Goal: Task Accomplishment & Management: Manage account settings

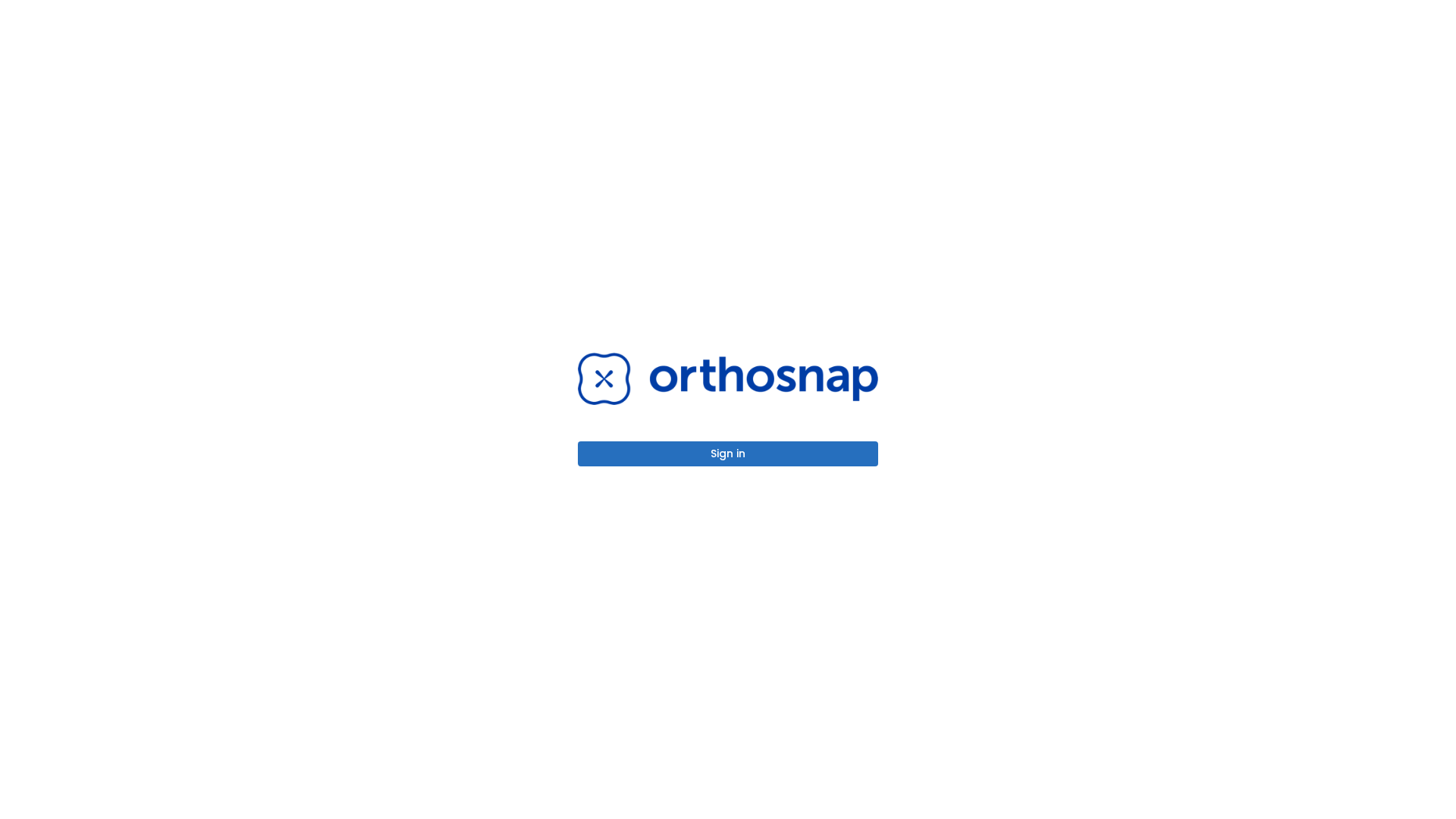
click at [728, 454] on button "Sign in" at bounding box center [727, 454] width 300 height 25
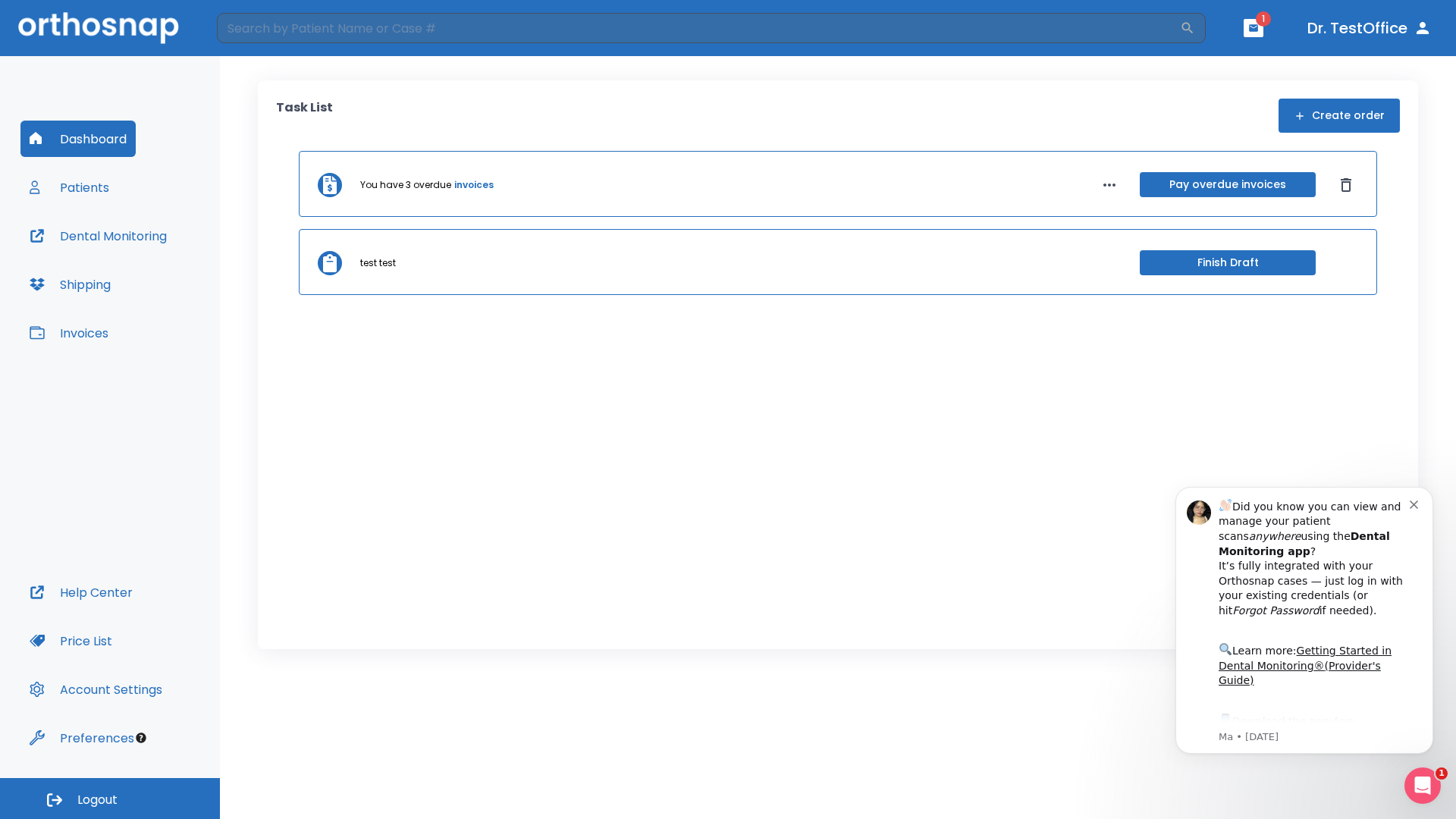
click at [110, 798] on span "Logout" at bounding box center [96, 800] width 40 height 17
